Goal: Information Seeking & Learning: Learn about a topic

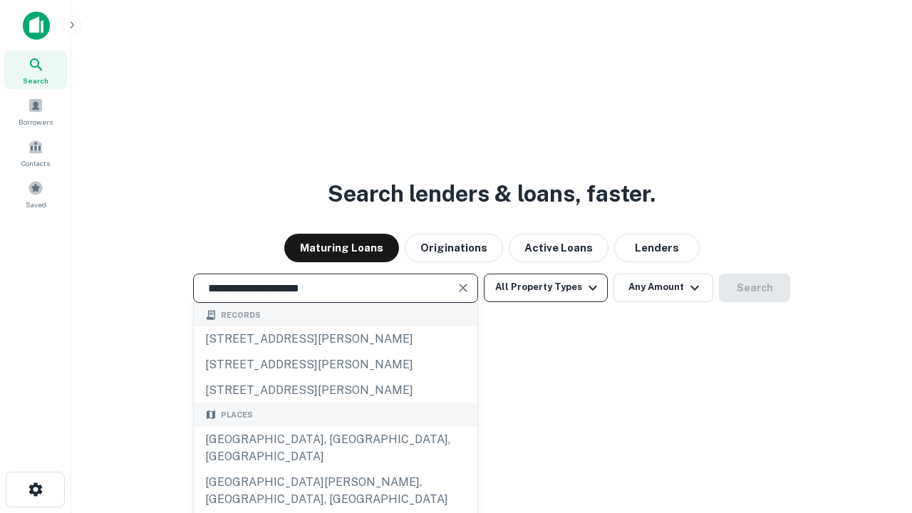
click at [335, 470] on div "[GEOGRAPHIC_DATA], [GEOGRAPHIC_DATA], [GEOGRAPHIC_DATA]" at bounding box center [336, 448] width 284 height 43
click at [546, 287] on button "All Property Types" at bounding box center [546, 288] width 124 height 29
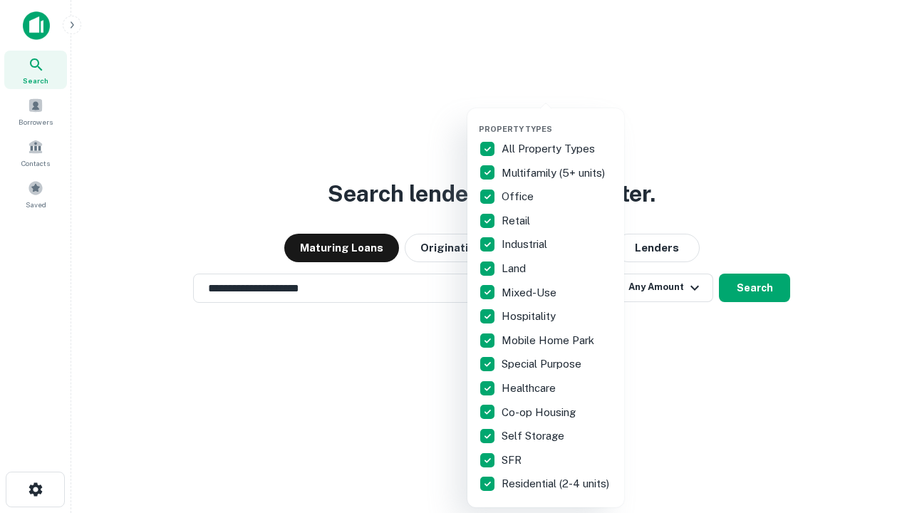
type input "**********"
click at [557, 120] on button "button" at bounding box center [557, 120] width 157 height 1
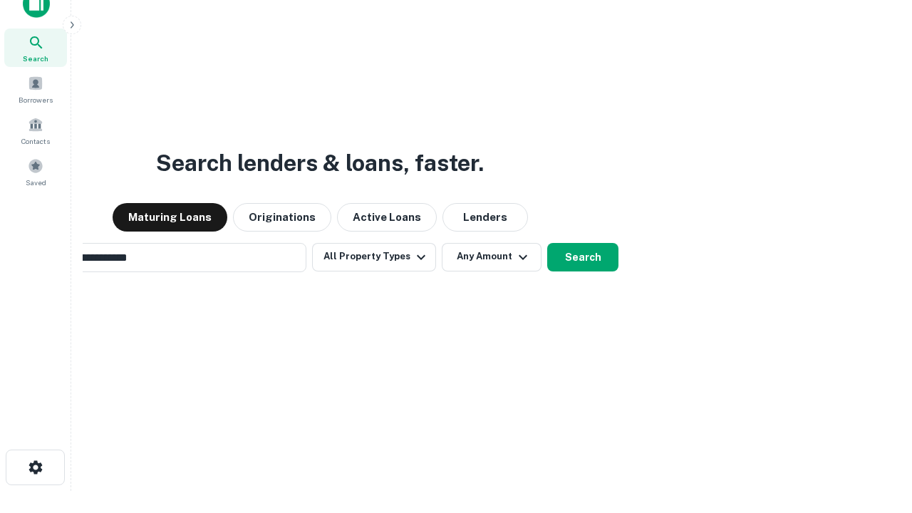
scroll to position [23, 0]
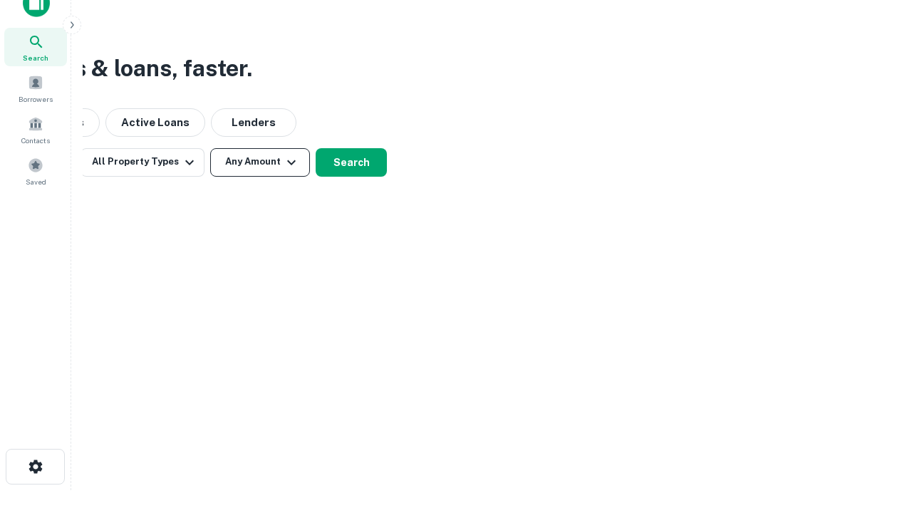
click at [260, 162] on button "Any Amount" at bounding box center [260, 162] width 100 height 29
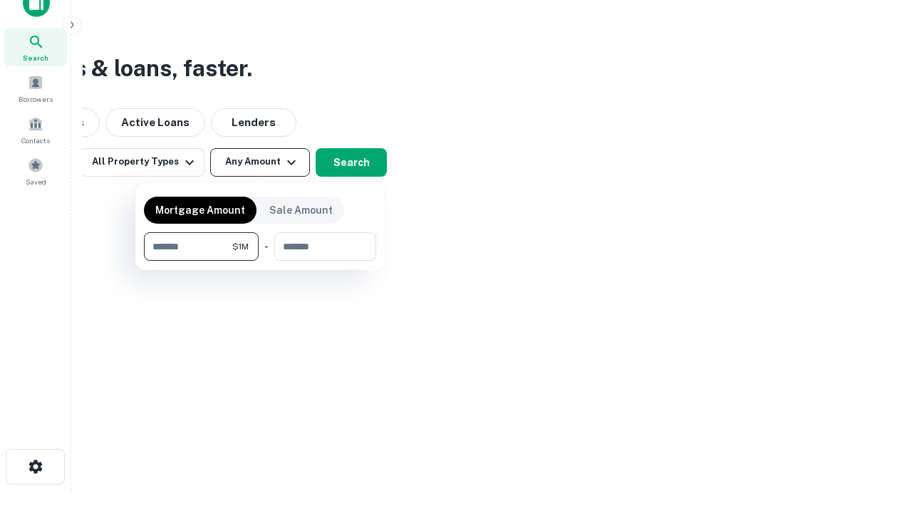
type input "*******"
click at [260, 261] on button "button" at bounding box center [260, 261] width 232 height 1
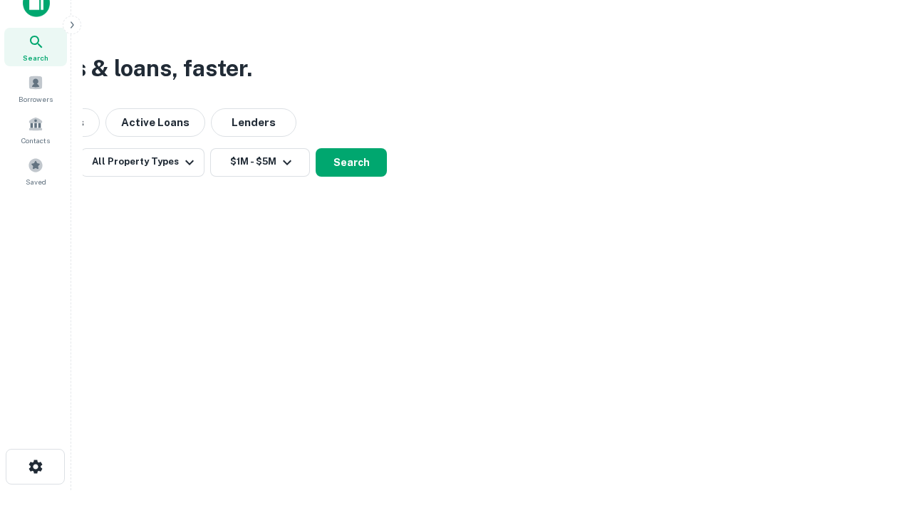
scroll to position [9, 263]
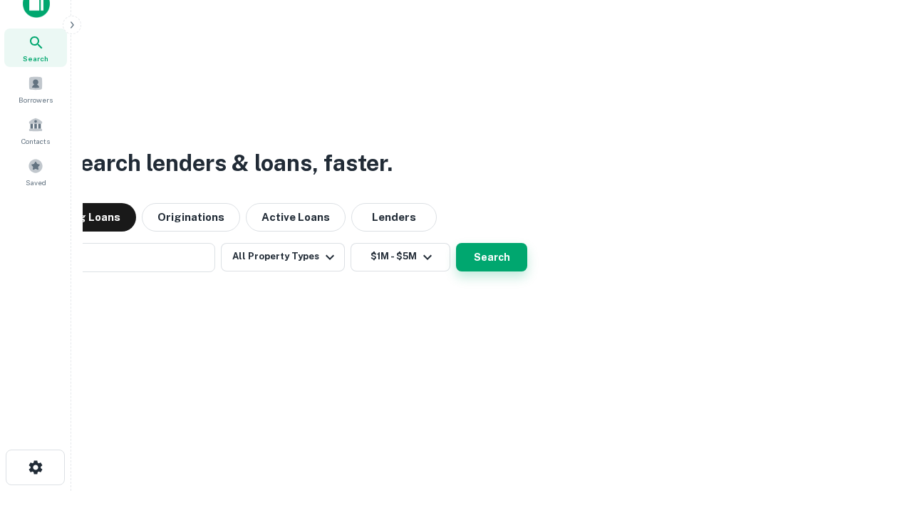
click at [456, 243] on button "Search" at bounding box center [491, 257] width 71 height 29
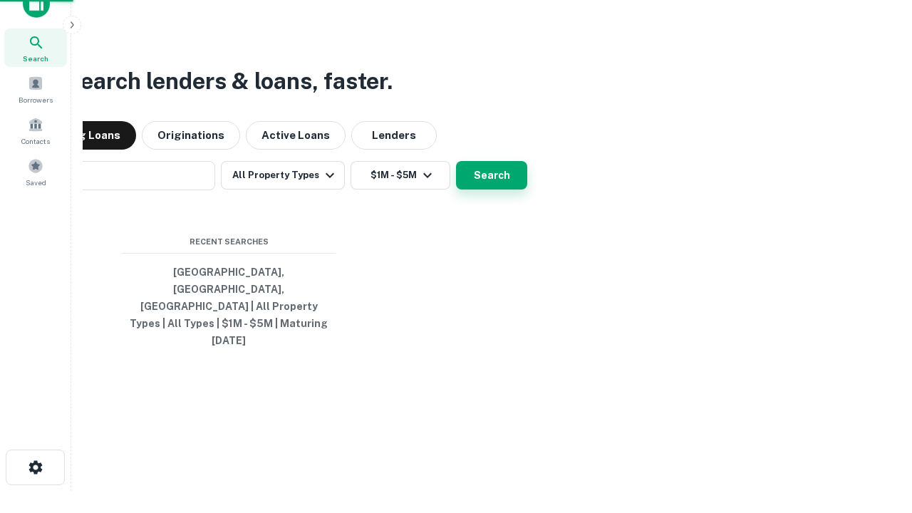
scroll to position [23, 0]
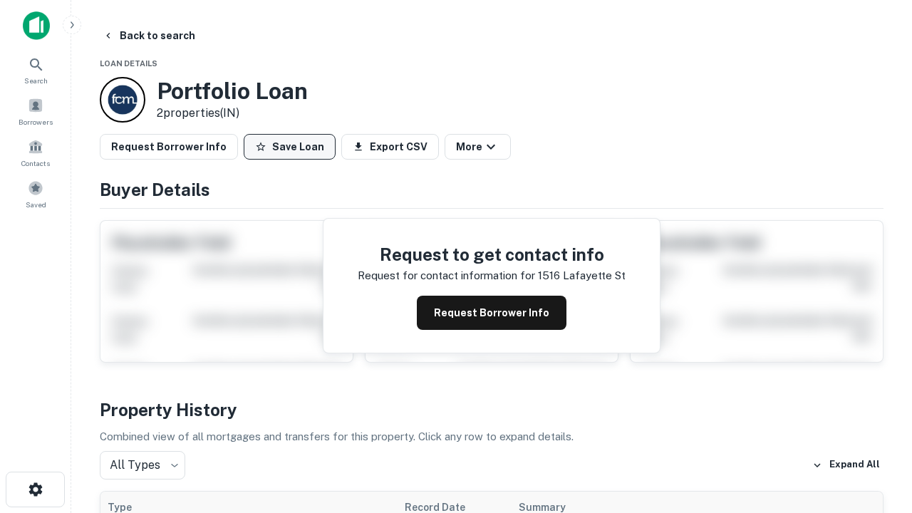
click at [289, 147] on button "Save Loan" at bounding box center [290, 147] width 92 height 26
click at [293, 147] on button "Save Loan" at bounding box center [290, 147] width 92 height 26
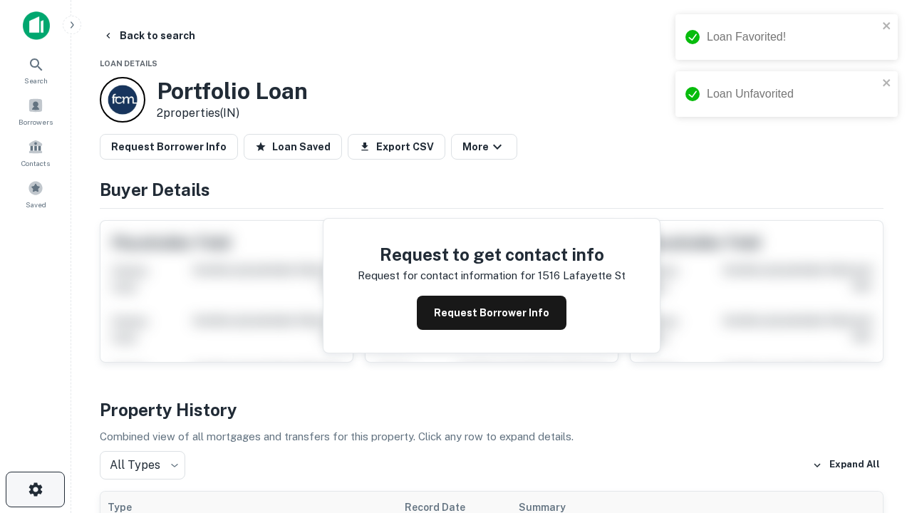
click at [35, 490] on icon "button" at bounding box center [35, 489] width 17 height 17
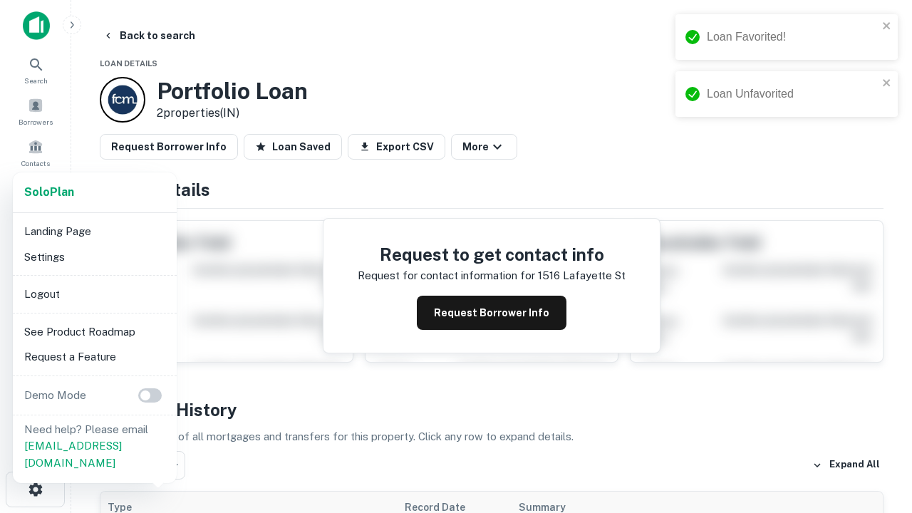
click at [94, 294] on li "Logout" at bounding box center [95, 294] width 152 height 26
